Goal: Communication & Community: Ask a question

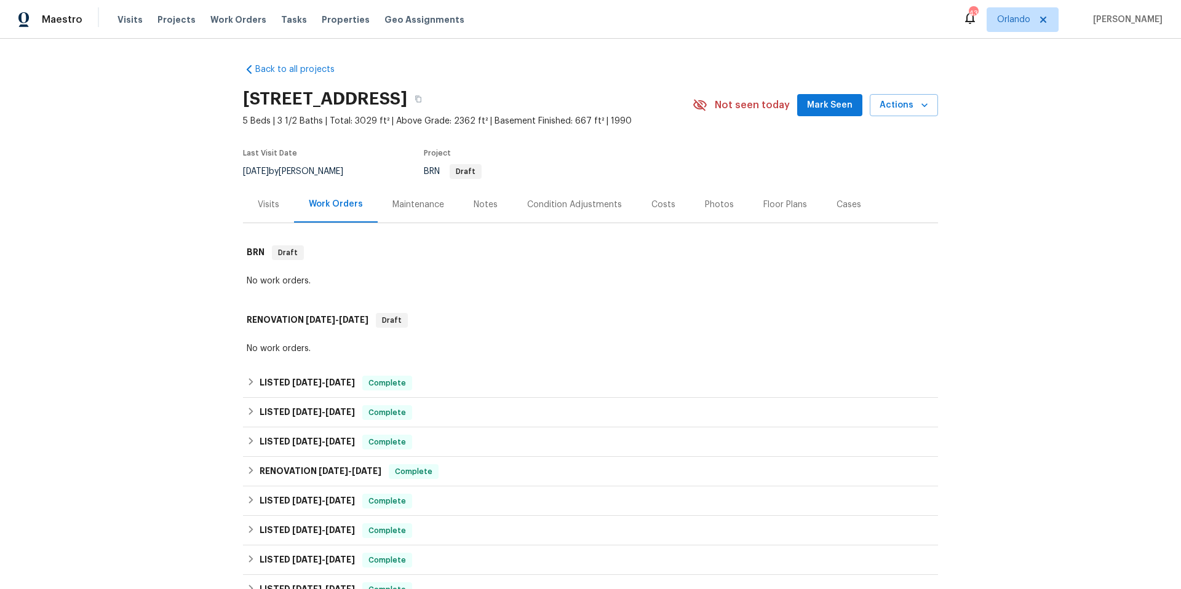
click at [481, 205] on div "Notes" at bounding box center [485, 205] width 24 height 12
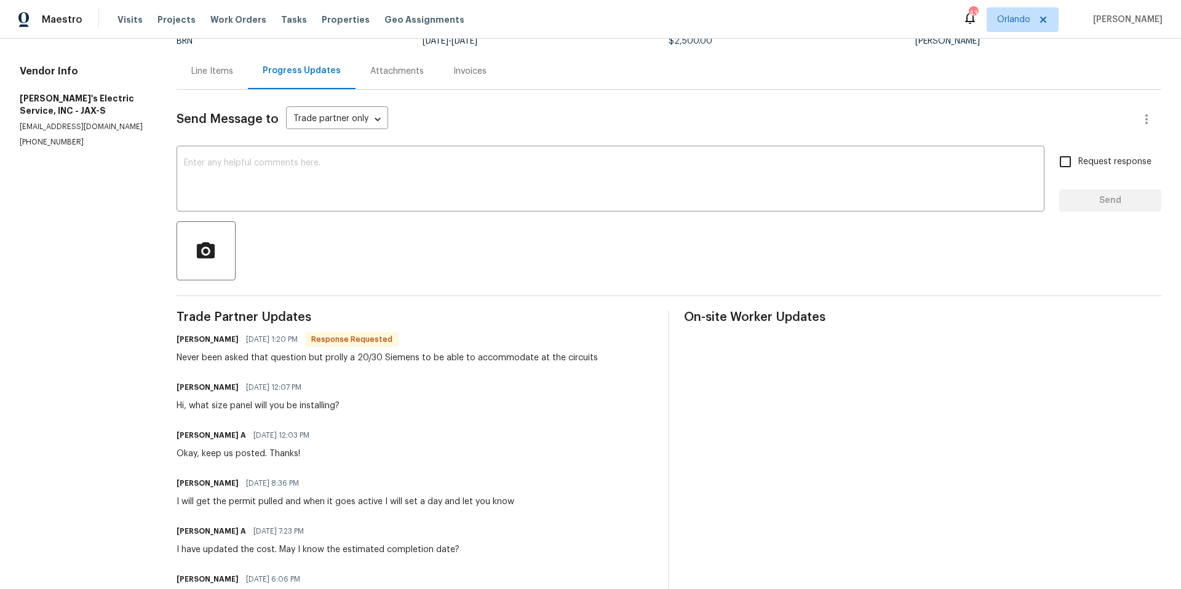
scroll to position [99, 0]
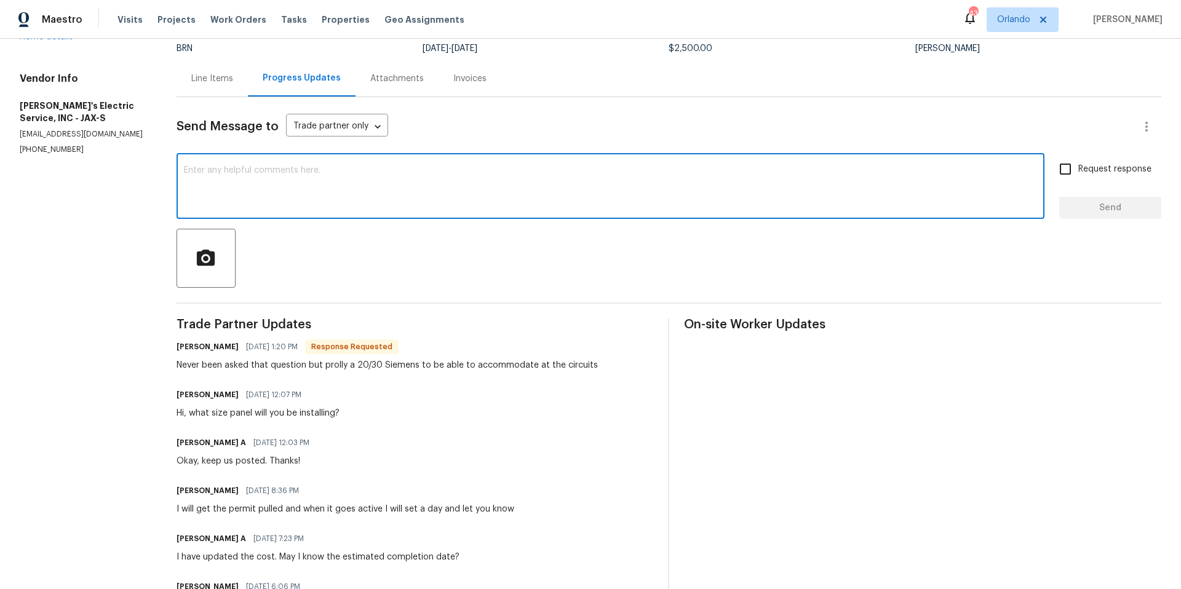
click at [402, 178] on textarea at bounding box center [610, 187] width 853 height 43
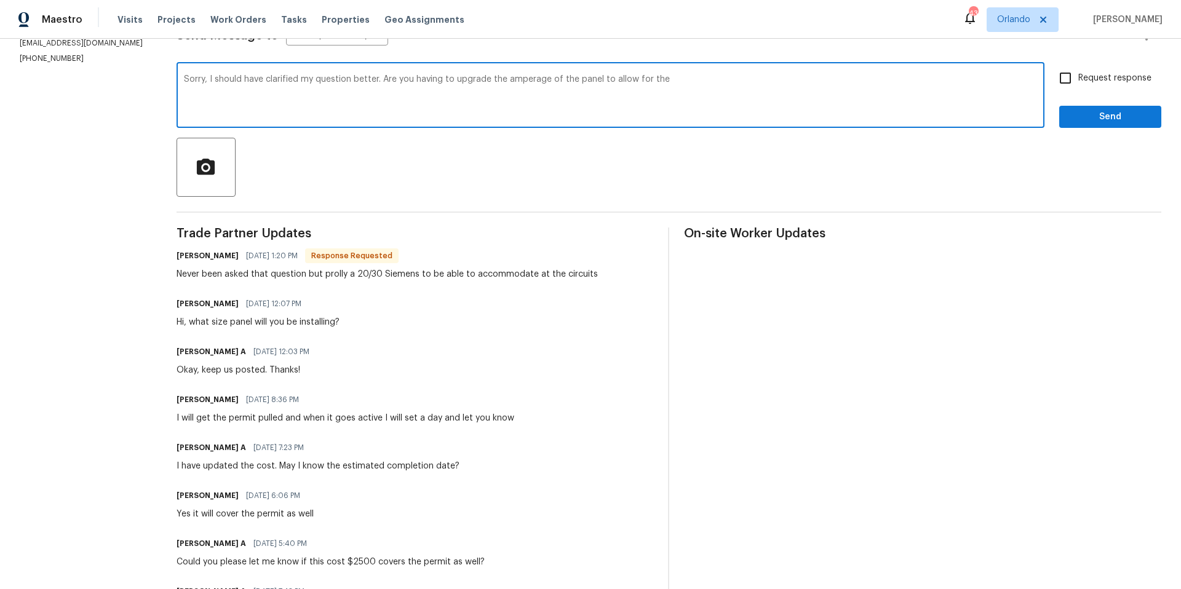
scroll to position [113, 0]
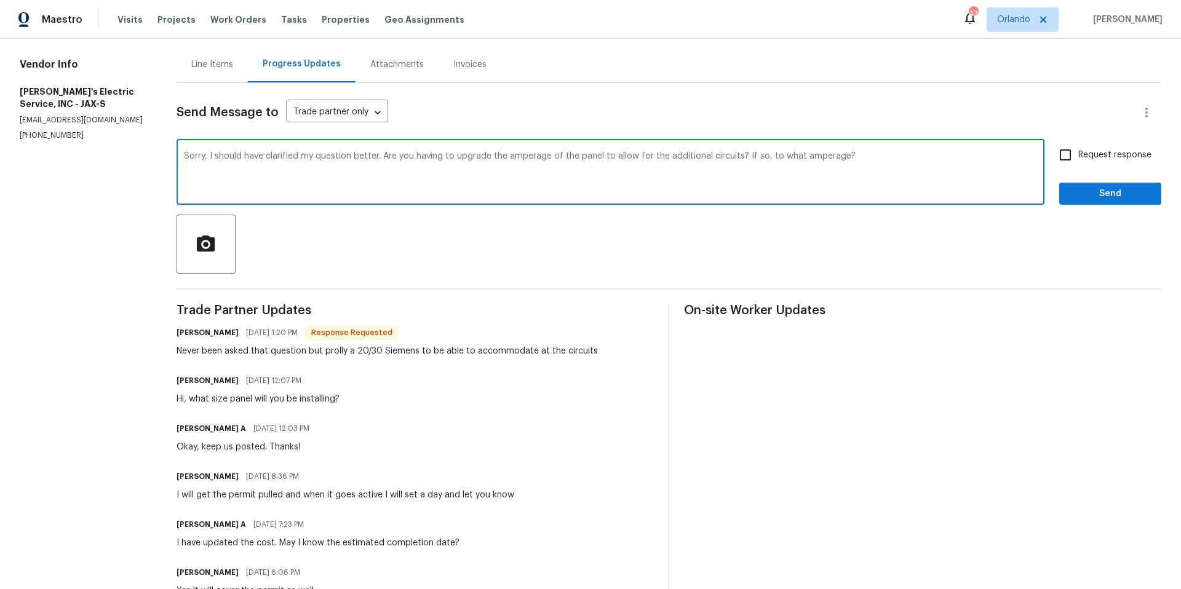
type textarea "Sorry, I should have clarified my question better. Are you having to upgrade th…"
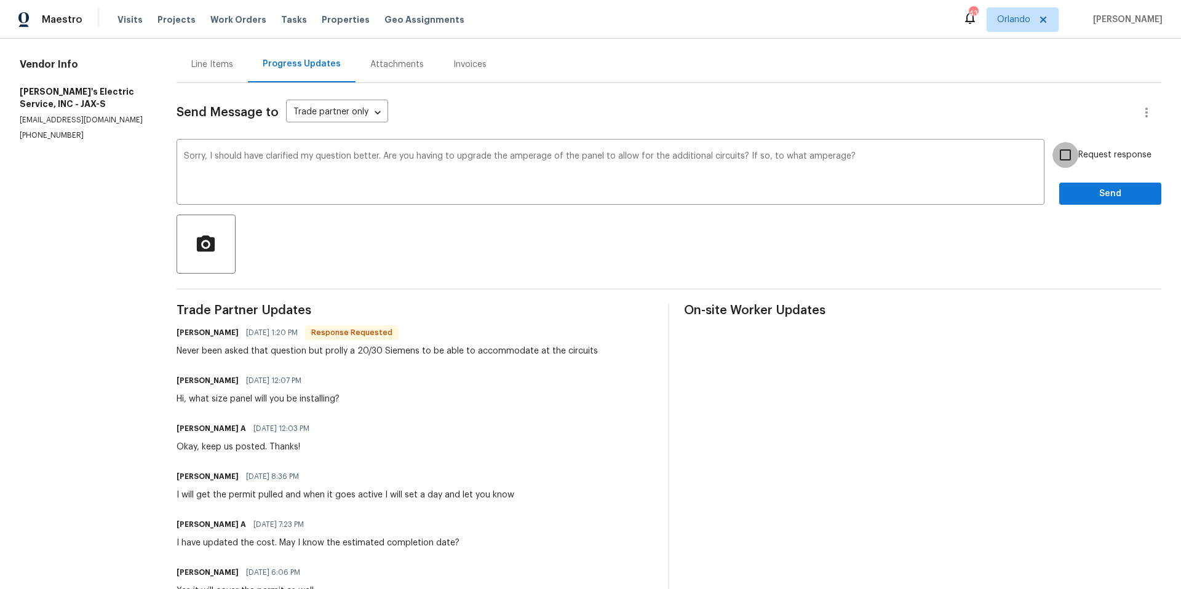
click at [1056, 156] on input "Request response" at bounding box center [1065, 155] width 26 height 26
checkbox input "true"
click at [1097, 200] on span "Send" at bounding box center [1110, 193] width 82 height 15
